Goal: Transaction & Acquisition: Purchase product/service

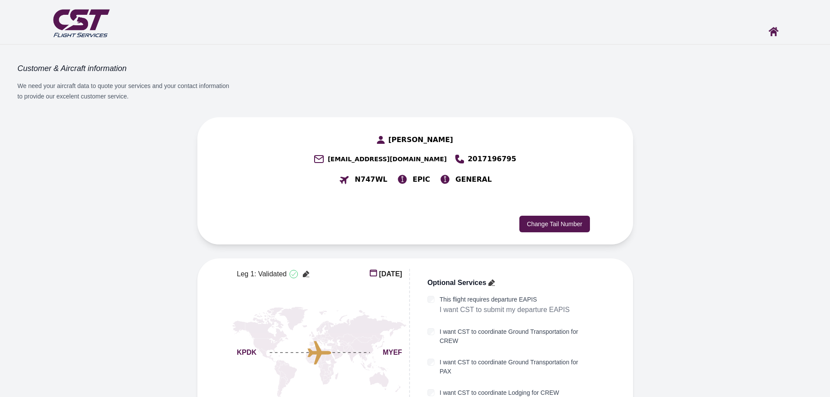
scroll to position [211, 0]
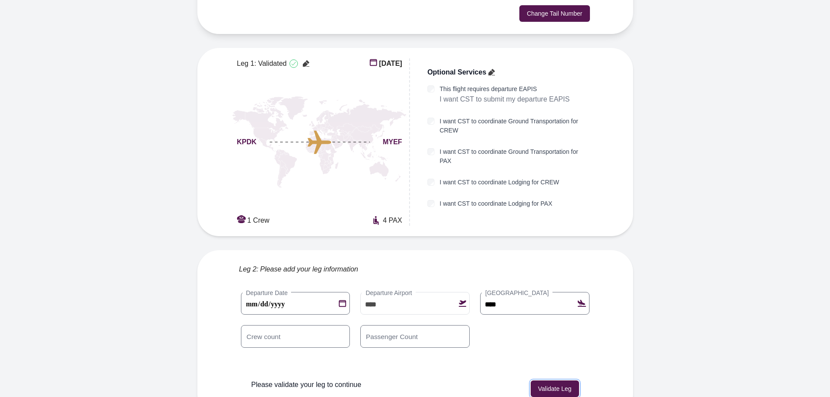
click at [563, 381] on button "Validate Leg" at bounding box center [555, 389] width 48 height 17
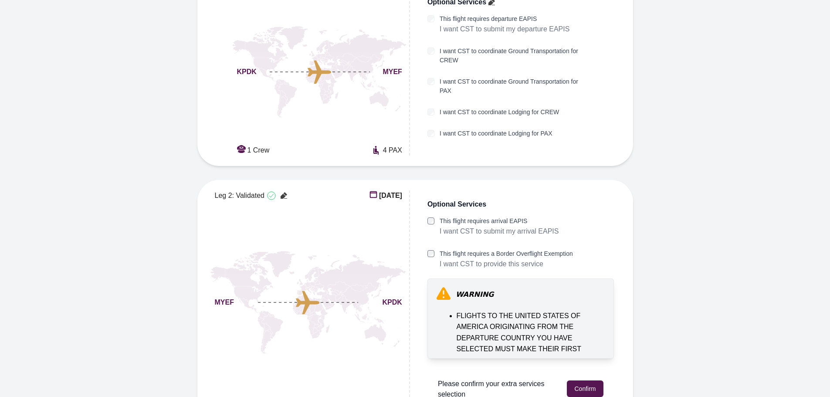
scroll to position [289, 0]
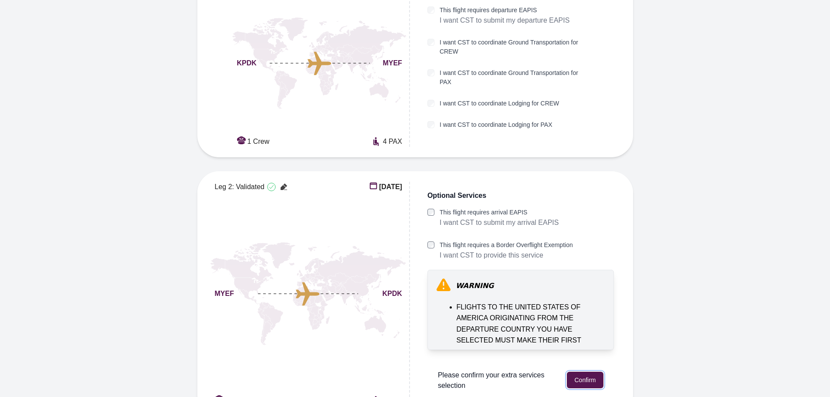
click at [592, 372] on button "Confirm" at bounding box center [585, 380] width 36 height 17
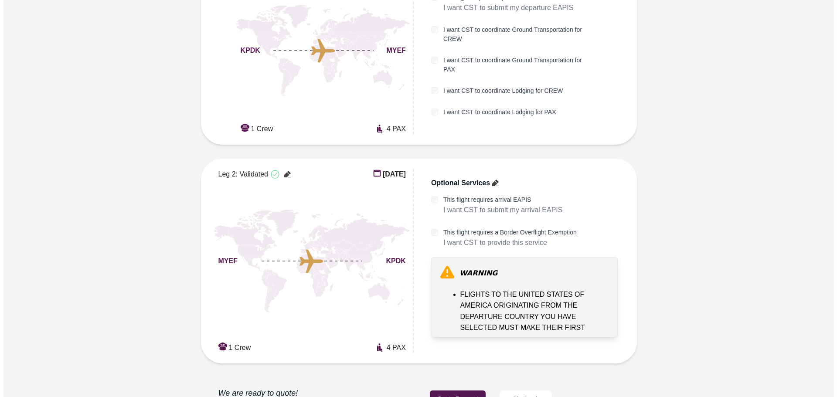
scroll to position [308, 0]
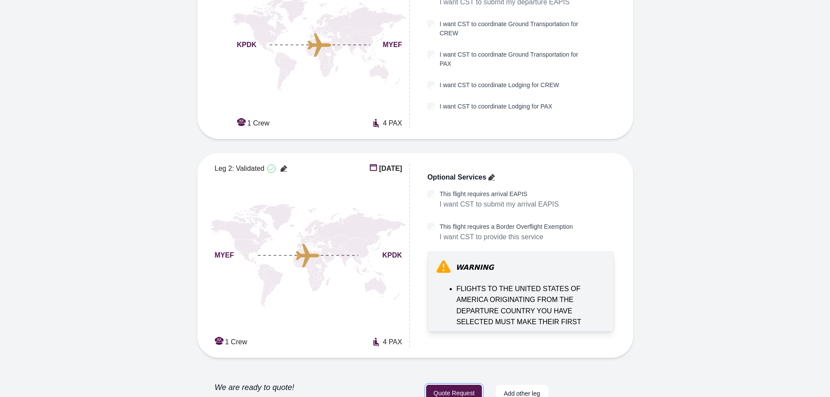
click at [452, 385] on button "Quote Request" at bounding box center [454, 393] width 56 height 17
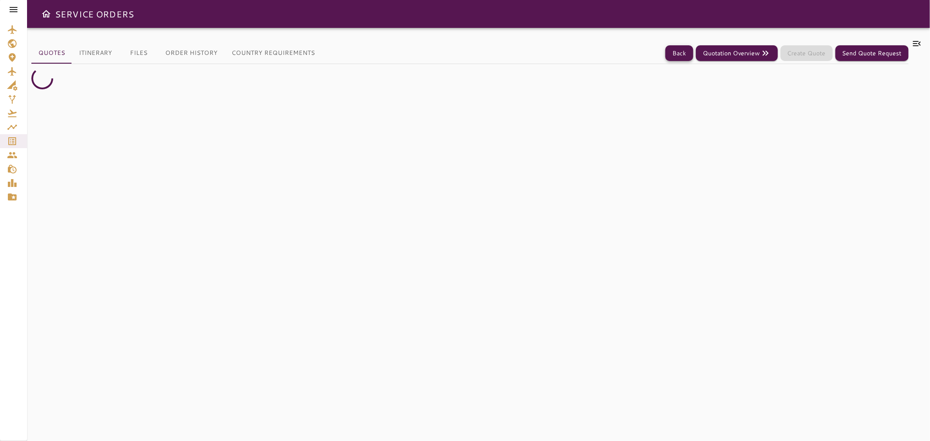
click at [678, 54] on button "Back" at bounding box center [679, 53] width 28 height 16
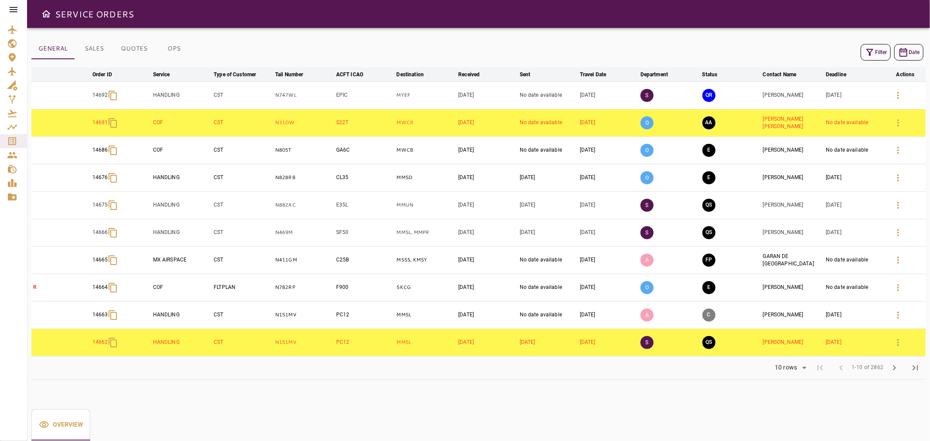
click at [881, 48] on button "Filter" at bounding box center [875, 52] width 30 height 17
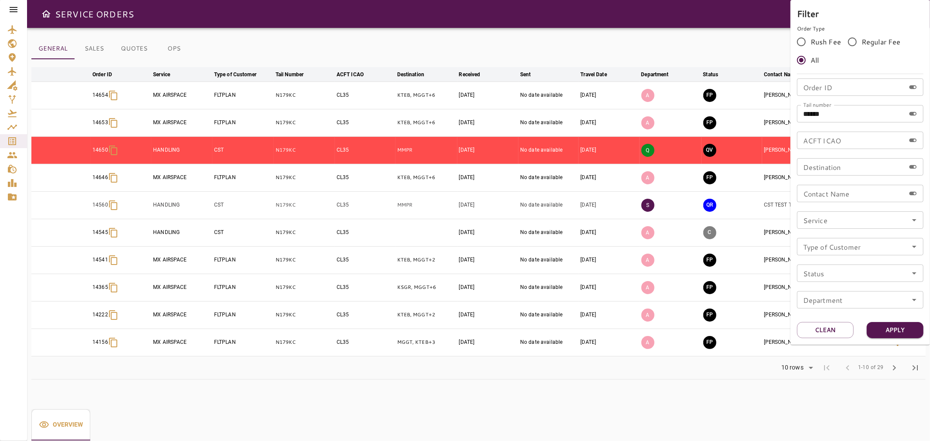
click at [725, 44] on div at bounding box center [465, 220] width 930 height 441
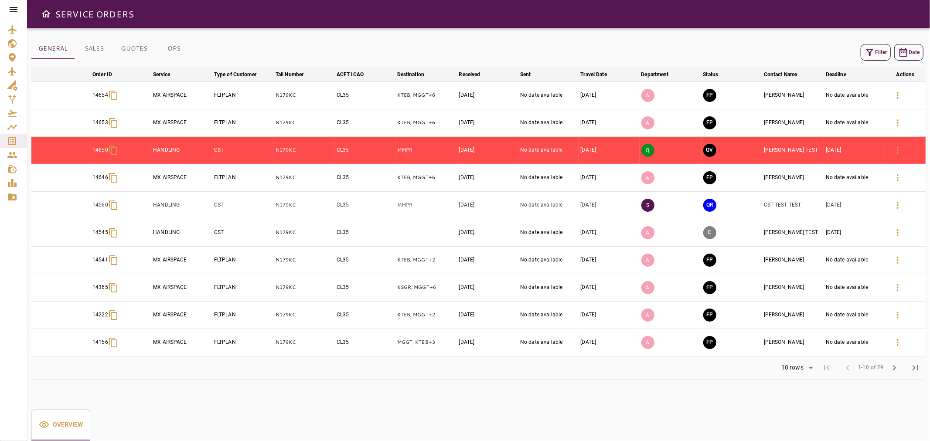
click at [875, 48] on button "Filter" at bounding box center [875, 52] width 30 height 17
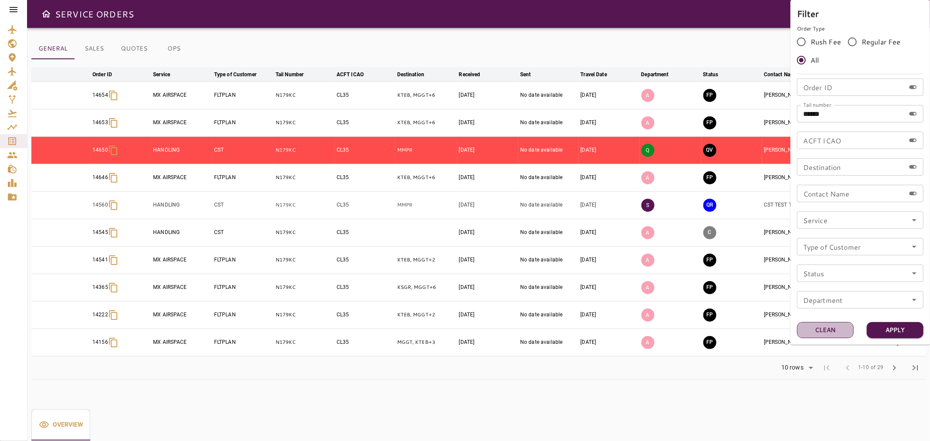
click at [836, 330] on button "Clean" at bounding box center [825, 330] width 57 height 16
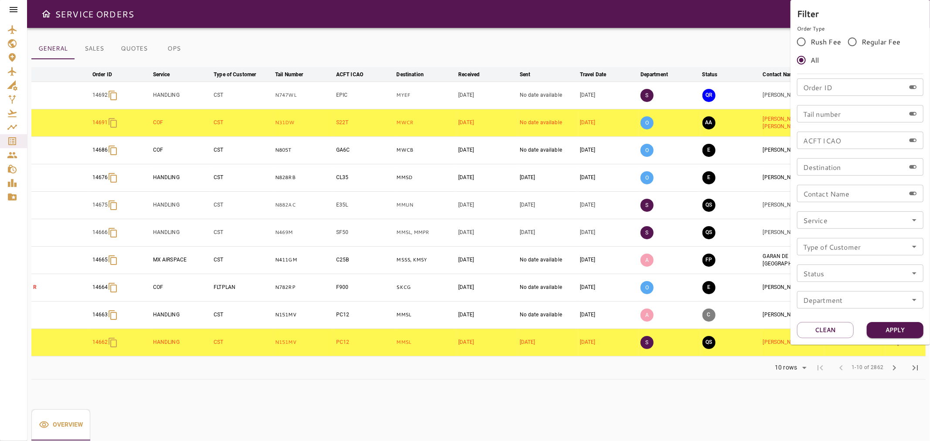
click at [724, 37] on div at bounding box center [465, 220] width 930 height 441
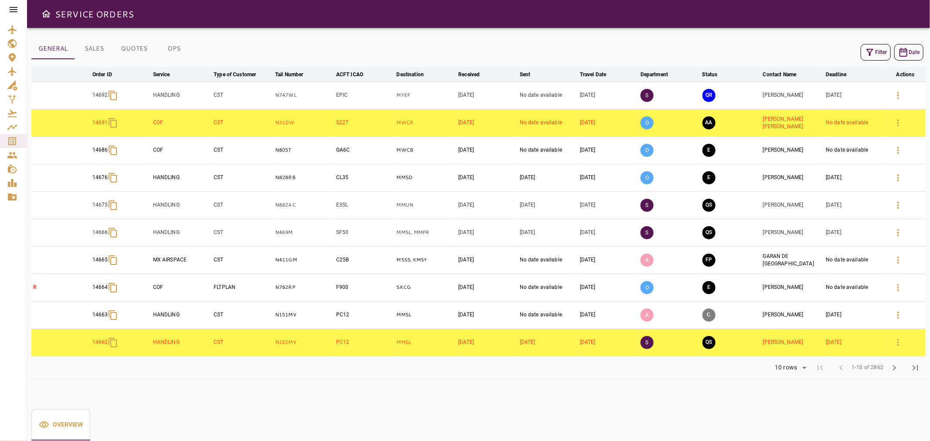
click at [711, 98] on button "QR" at bounding box center [708, 95] width 13 height 13
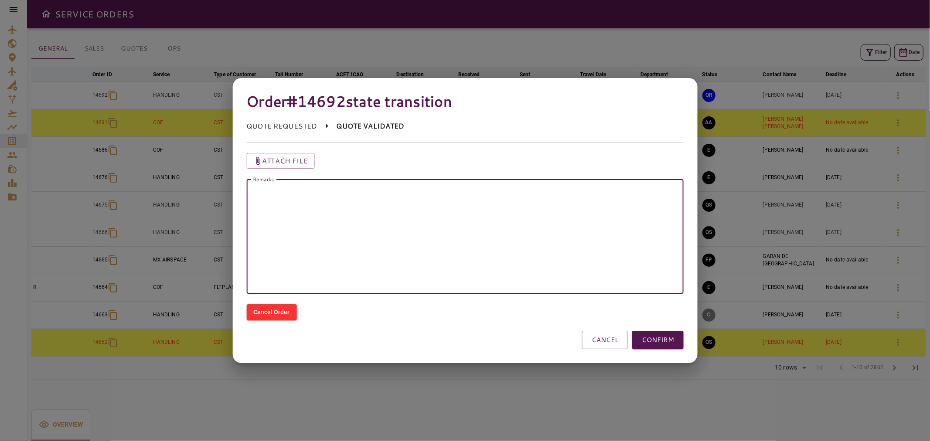
click at [611, 232] on textarea "Remarks" at bounding box center [464, 237] width 425 height 100
type textarea "********"
click at [656, 346] on button "CONFIRM" at bounding box center [657, 340] width 51 height 18
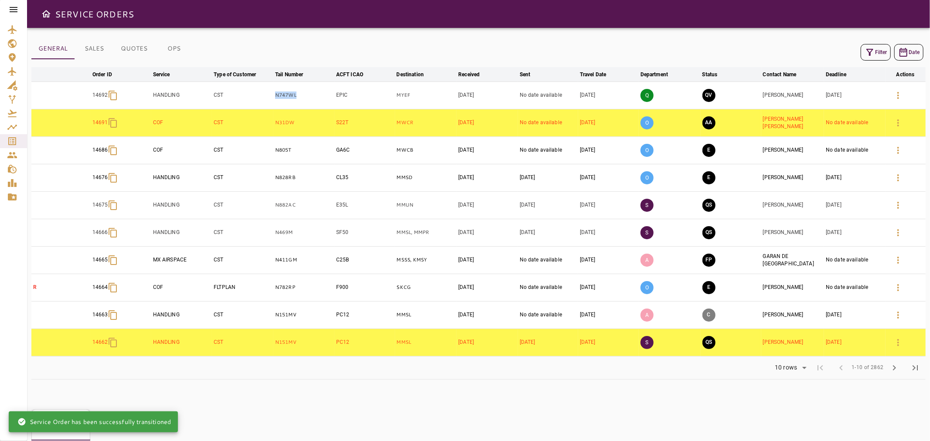
drag, startPoint x: 302, startPoint y: 95, endPoint x: 246, endPoint y: 98, distance: 56.3
click at [246, 98] on tr "14692 HANDLING CST N747WL EPIC MYEF Oct 08, 2025 No date available Oct 18, 2025…" at bounding box center [478, 95] width 894 height 27
copy tr "N747WL"
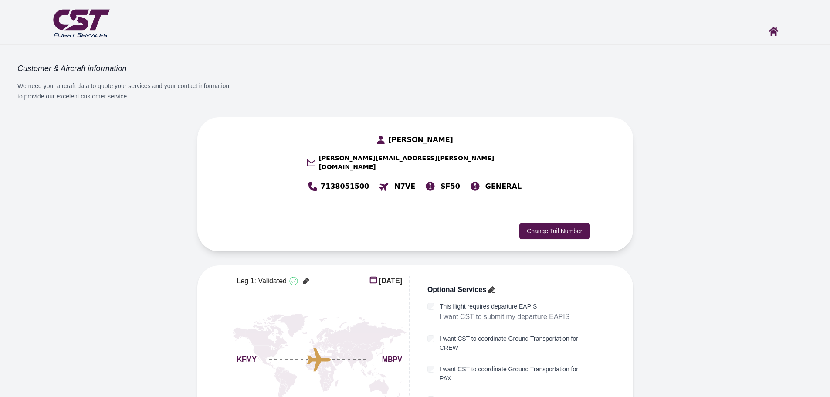
scroll to position [1929, 0]
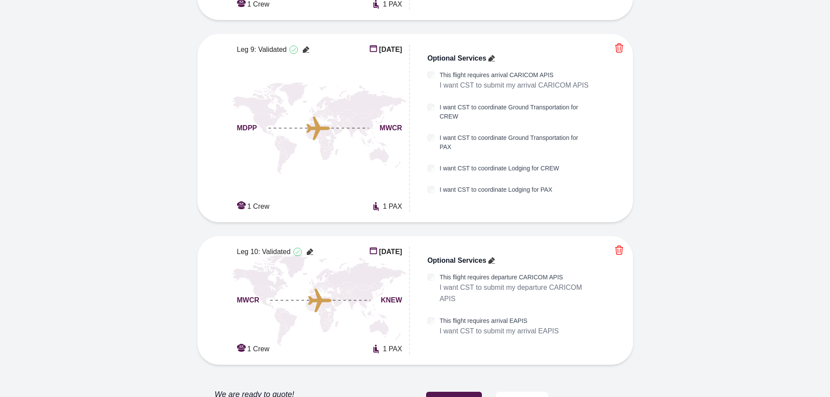
click at [447, 392] on button "Quote Request" at bounding box center [454, 400] width 56 height 17
